Goal: Information Seeking & Learning: Learn about a topic

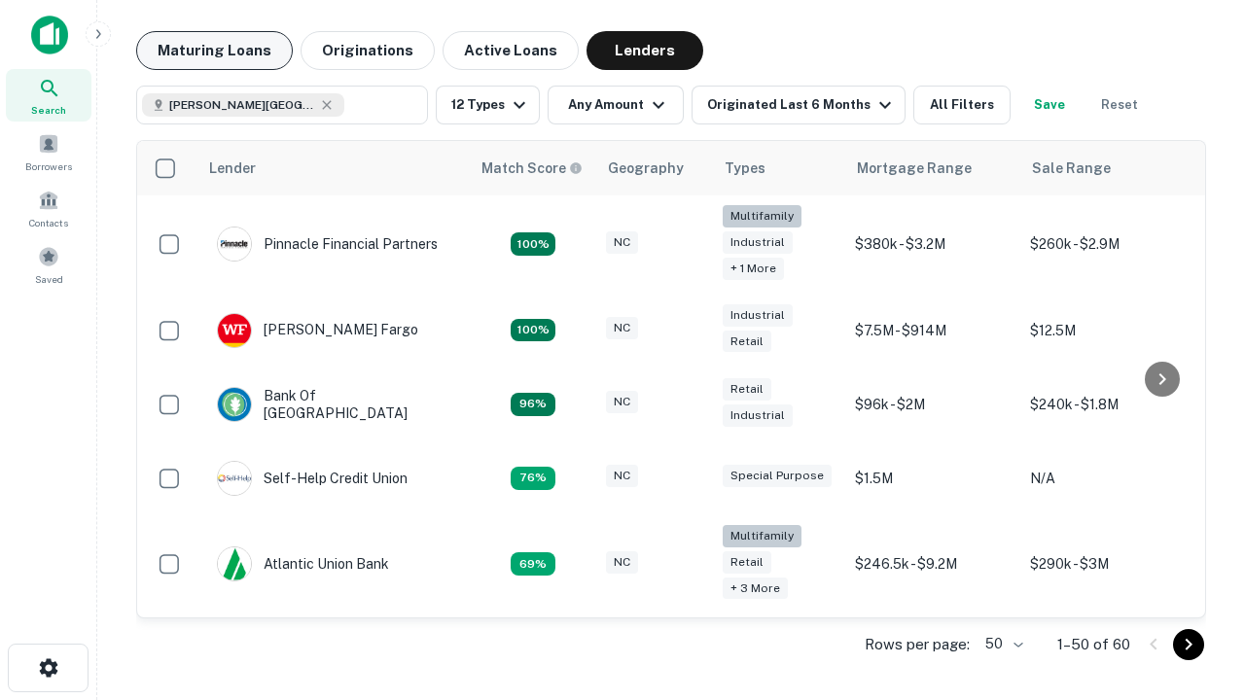
click at [214, 51] on button "Maturing Loans" at bounding box center [214, 50] width 157 height 39
